Goal: Information Seeking & Learning: Compare options

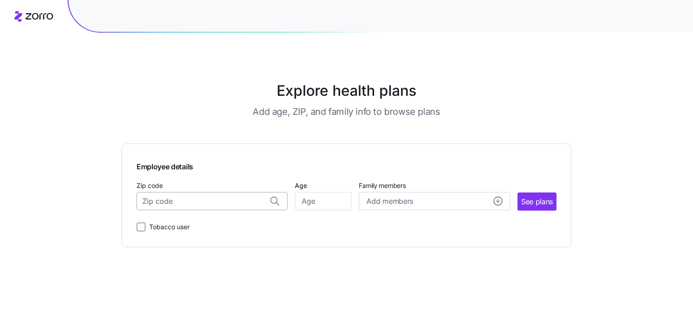
click at [186, 203] on input "Zip code" at bounding box center [212, 201] width 151 height 18
type input "34787"
click at [333, 204] on input "Age" at bounding box center [323, 201] width 57 height 18
type input "50"
click at [219, 201] on input "Zip code" at bounding box center [212, 201] width 151 height 18
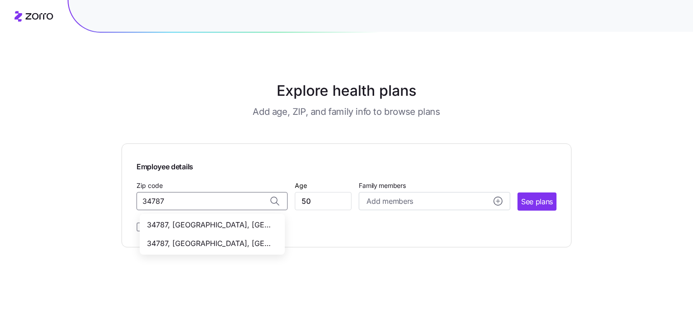
click at [195, 223] on span "34787, [GEOGRAPHIC_DATA], [GEOGRAPHIC_DATA]" at bounding box center [210, 224] width 127 height 11
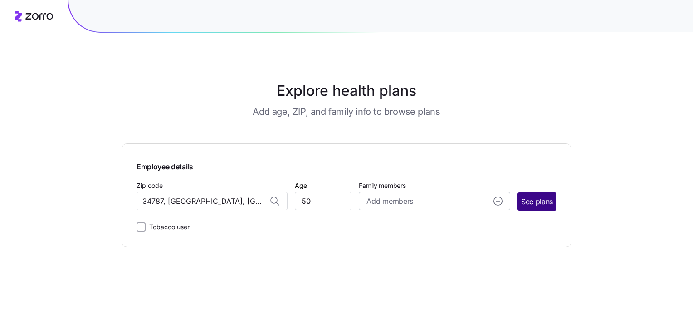
type input "34787, [GEOGRAPHIC_DATA], [GEOGRAPHIC_DATA]"
click at [538, 202] on span "See plans" at bounding box center [537, 201] width 32 height 11
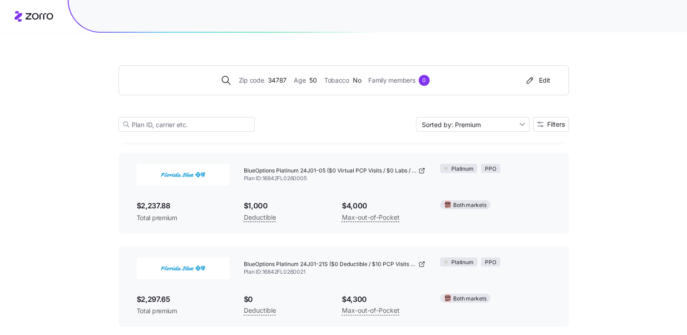
scroll to position [20486, 0]
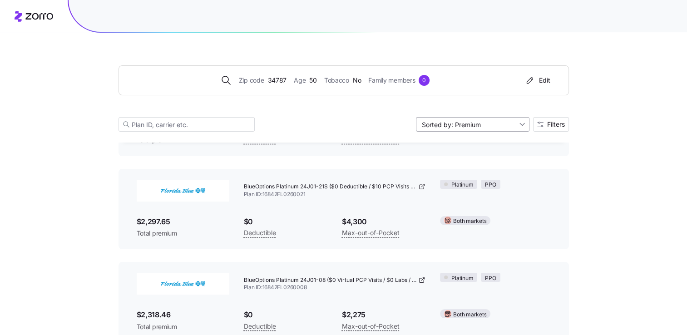
click at [520, 124] on input "Sorted by: Premium" at bounding box center [472, 124] width 113 height 15
click at [520, 124] on div "Sorted by: Premium" at bounding box center [472, 124] width 113 height 15
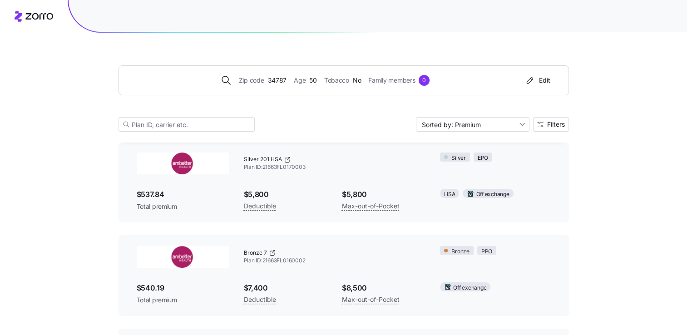
scroll to position [0, 0]
